Goal: Task Accomplishment & Management: Complete application form

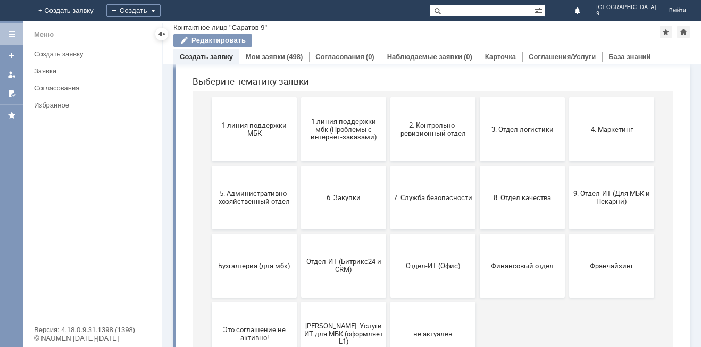
drag, startPoint x: 699, startPoint y: 107, endPoint x: 477, endPoint y: 213, distance: 245.4
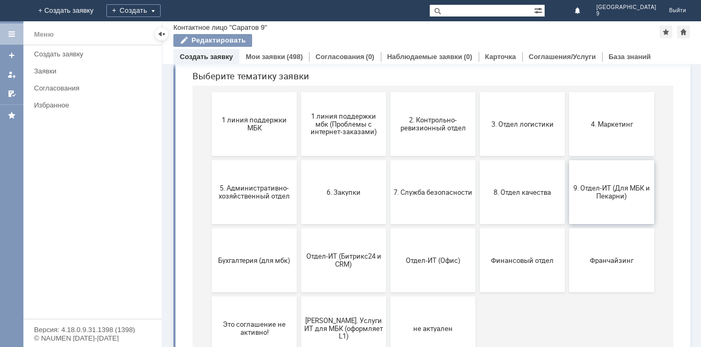
click at [631, 186] on span "9. Отдел-ИТ (Для МБК и Пекарни)" at bounding box center [612, 192] width 79 height 16
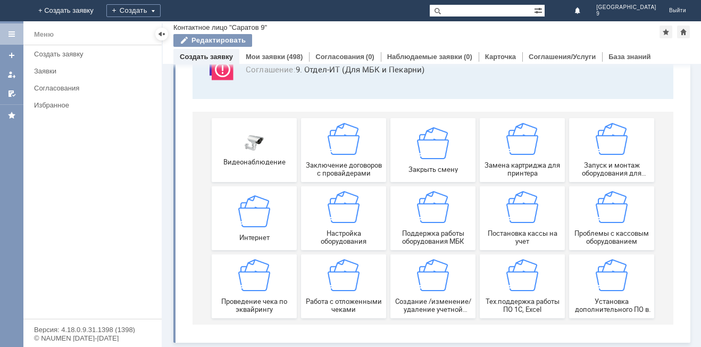
scroll to position [88, 0]
click at [349, 293] on div "Работа с отложенными чеками" at bounding box center [343, 286] width 79 height 54
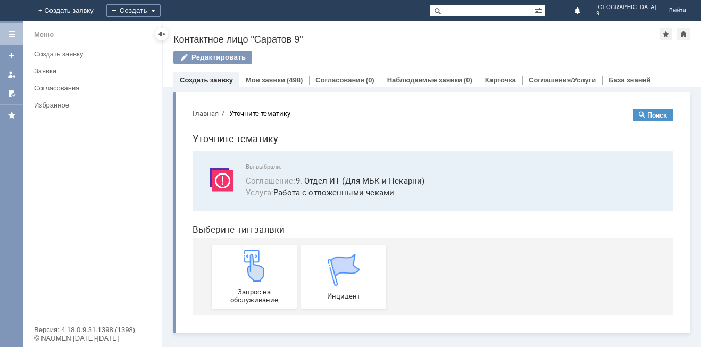
scroll to position [0, 0]
click at [255, 290] on span "Запрос на обслуживание" at bounding box center [254, 296] width 79 height 16
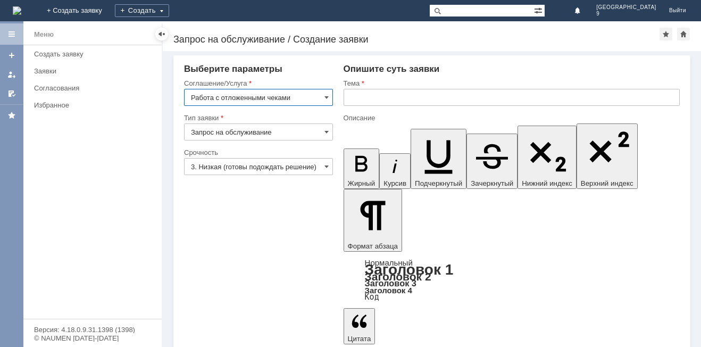
click at [381, 98] on input "text" at bounding box center [512, 97] width 336 height 17
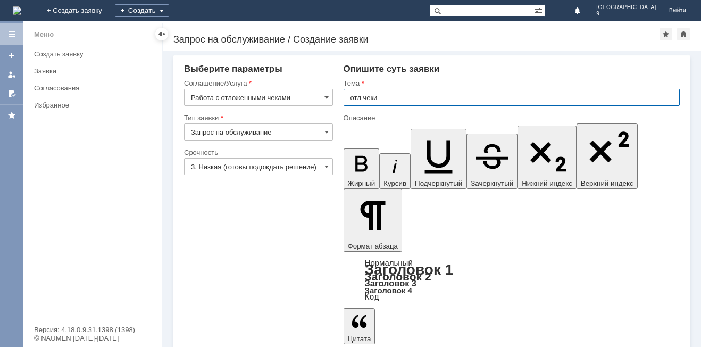
type input "отл чеки"
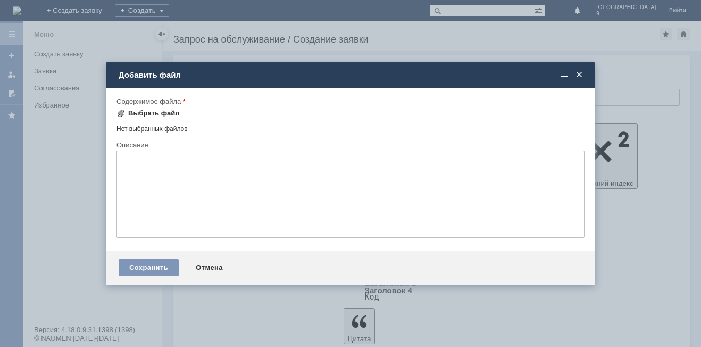
click at [141, 117] on div "Выбрать файл" at bounding box center [154, 113] width 52 height 9
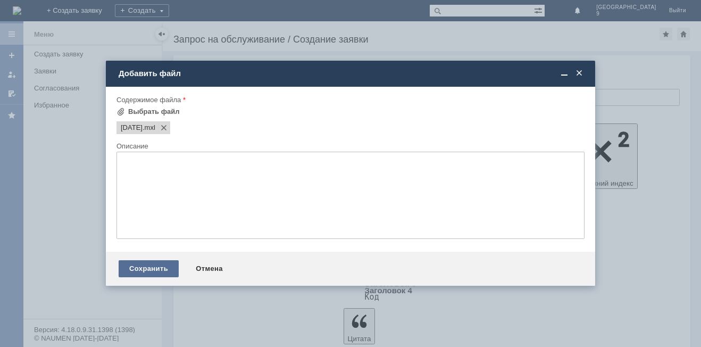
click at [161, 272] on div "Сохранить" at bounding box center [149, 268] width 60 height 17
